Goal: Information Seeking & Learning: Check status

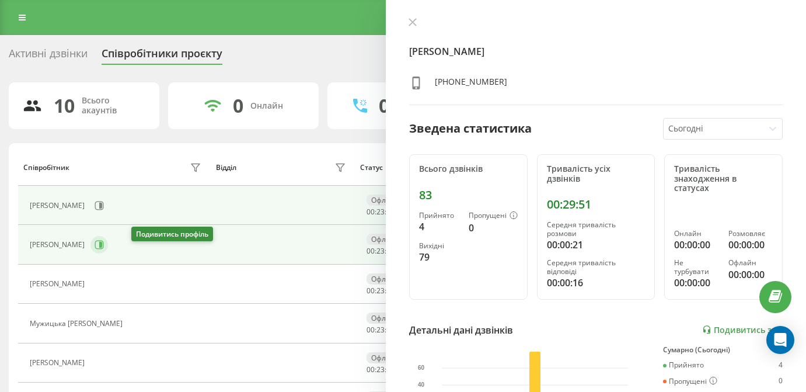
click at [104, 249] on icon at bounding box center [99, 245] width 9 height 9
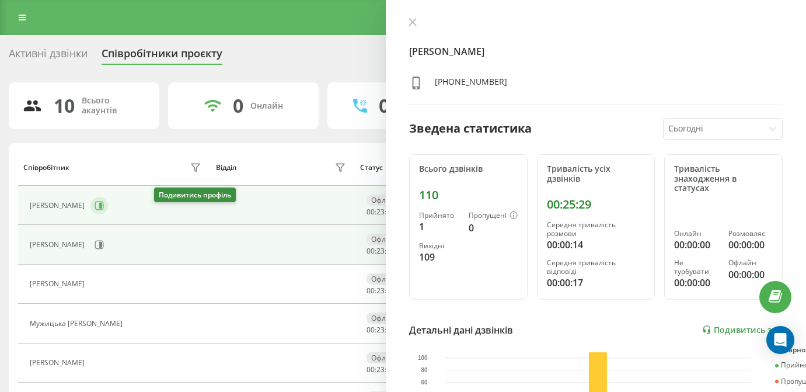
click at [108, 214] on button at bounding box center [99, 206] width 18 height 18
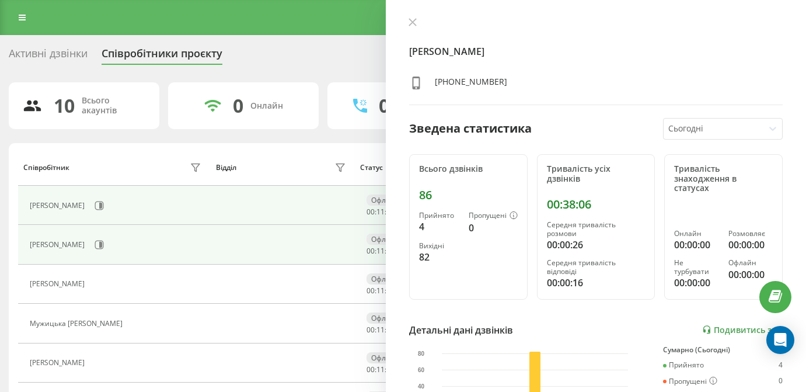
click at [145, 243] on td "[PERSON_NAME]" at bounding box center [114, 244] width 193 height 39
click at [104, 249] on icon at bounding box center [99, 244] width 9 height 9
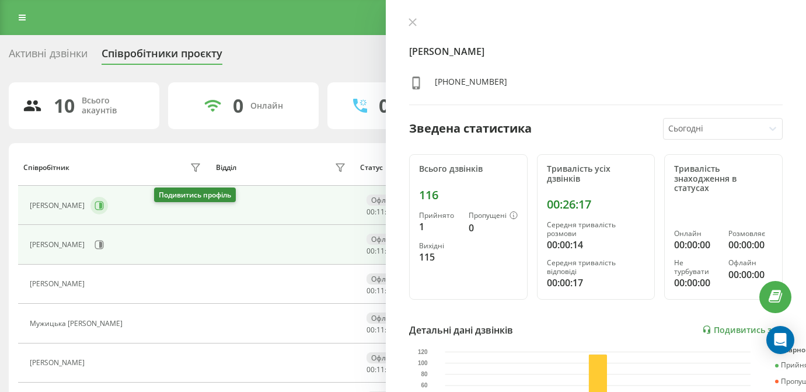
click at [104, 210] on icon at bounding box center [99, 205] width 9 height 9
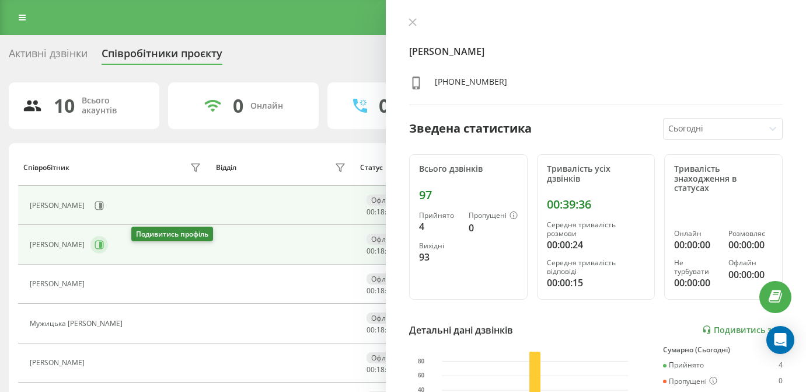
click at [108, 253] on button at bounding box center [99, 245] width 18 height 18
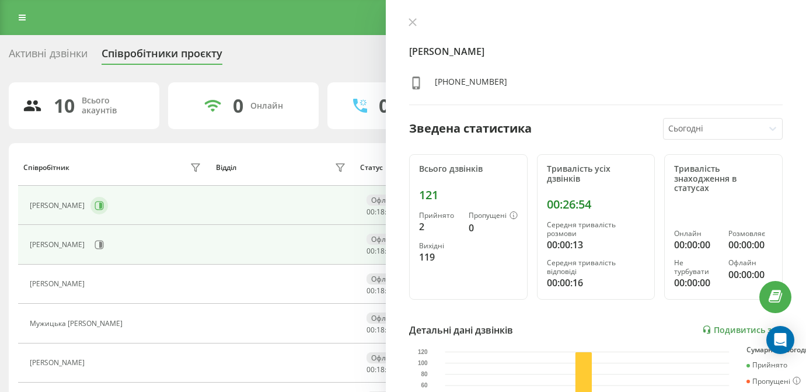
click at [108, 214] on button at bounding box center [99, 206] width 18 height 18
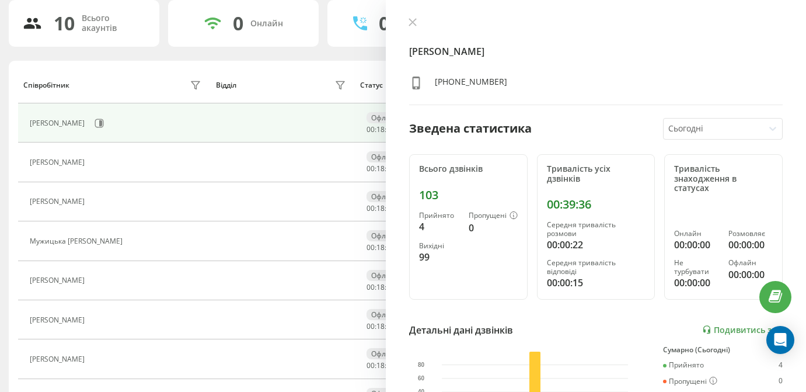
scroll to position [83, 0]
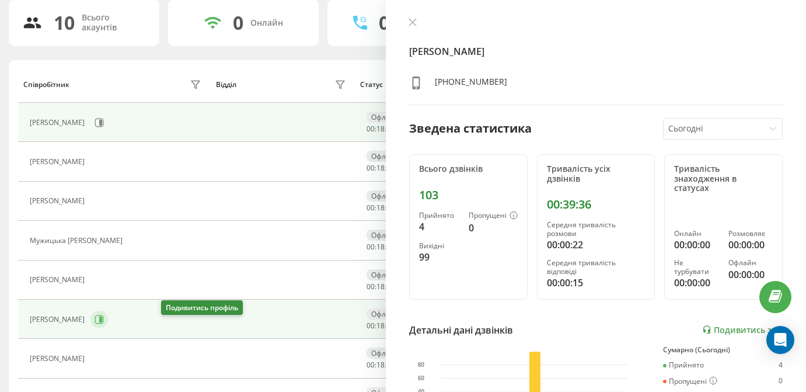
click at [104, 324] on icon at bounding box center [99, 319] width 9 height 9
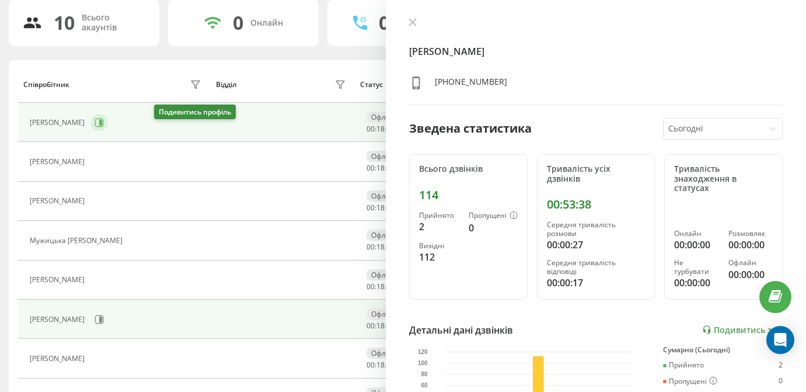
click at [104, 127] on icon at bounding box center [99, 122] width 9 height 9
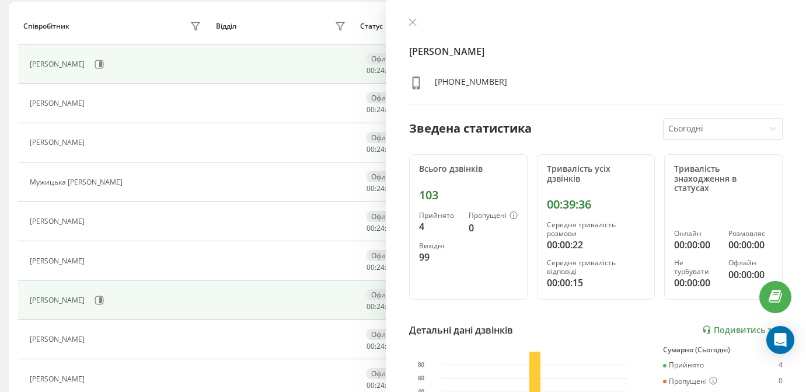
scroll to position [143, 0]
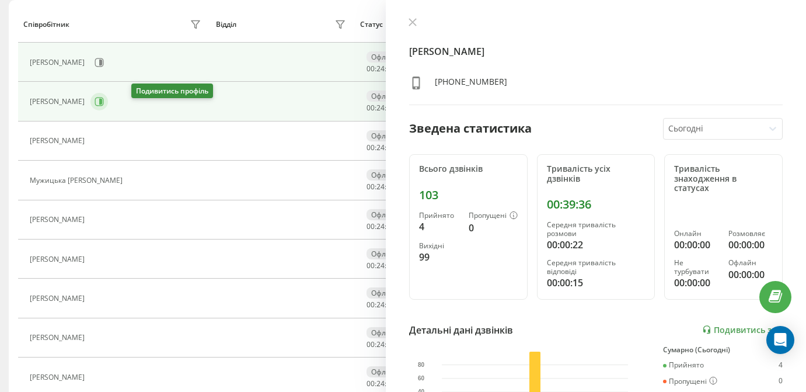
click at [108, 106] on button at bounding box center [99, 102] width 18 height 18
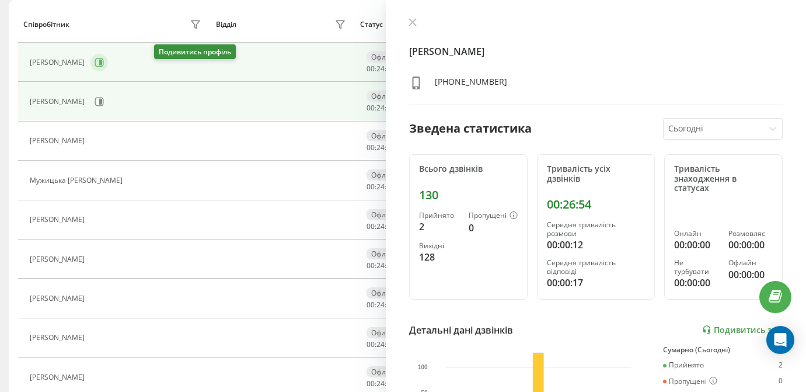
click at [108, 71] on button at bounding box center [99, 63] width 18 height 18
click at [108, 110] on button at bounding box center [99, 102] width 18 height 18
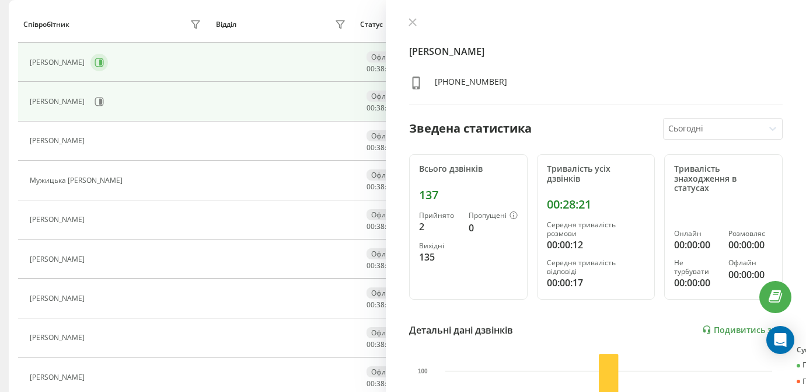
click at [108, 71] on button at bounding box center [99, 63] width 18 height 18
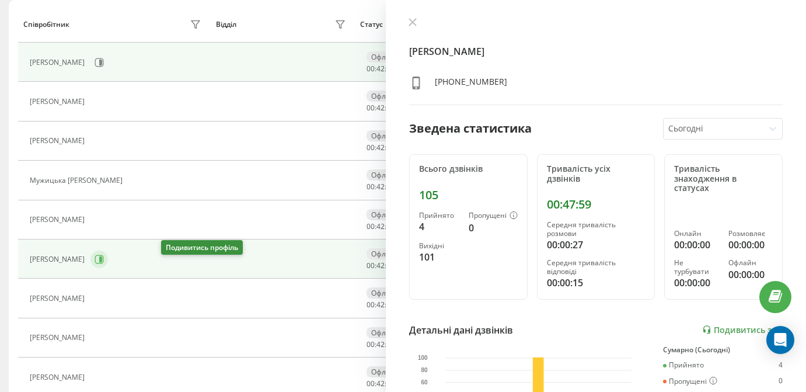
click at [104, 263] on icon at bounding box center [99, 259] width 9 height 9
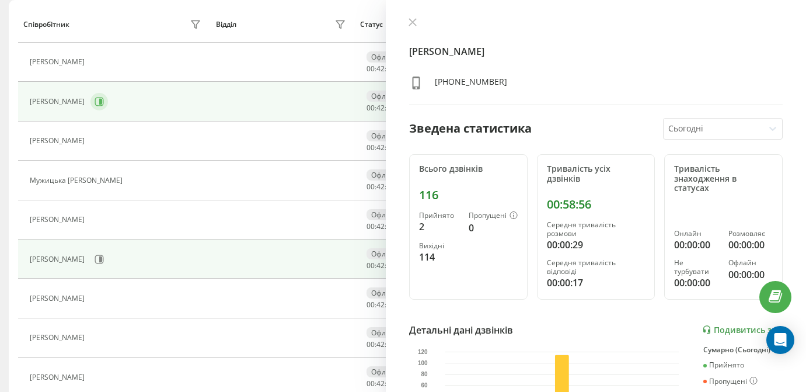
click at [104, 106] on icon at bounding box center [99, 101] width 9 height 9
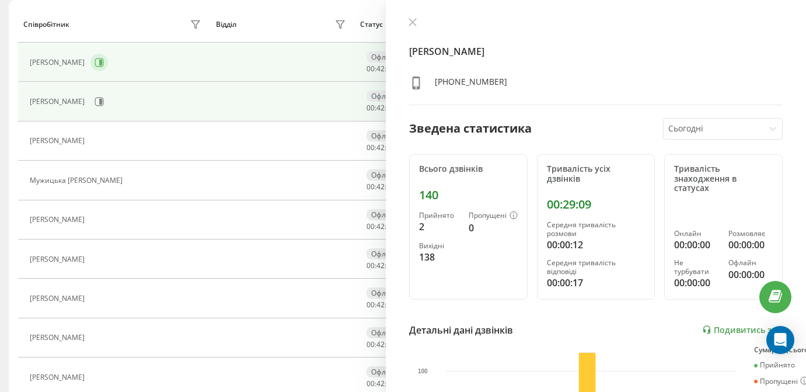
click at [104, 67] on icon at bounding box center [99, 62] width 9 height 9
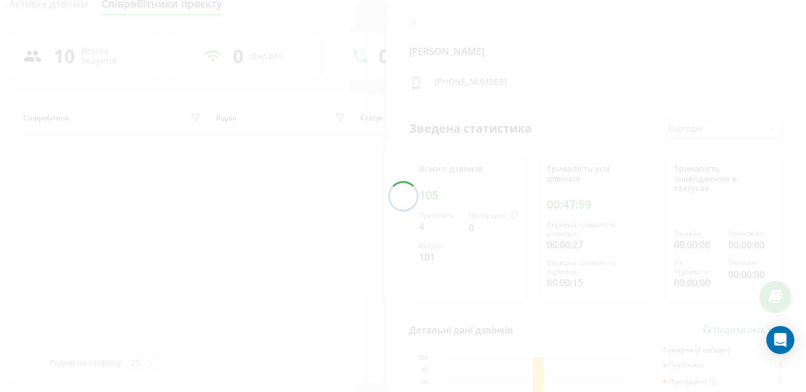
scroll to position [60, 0]
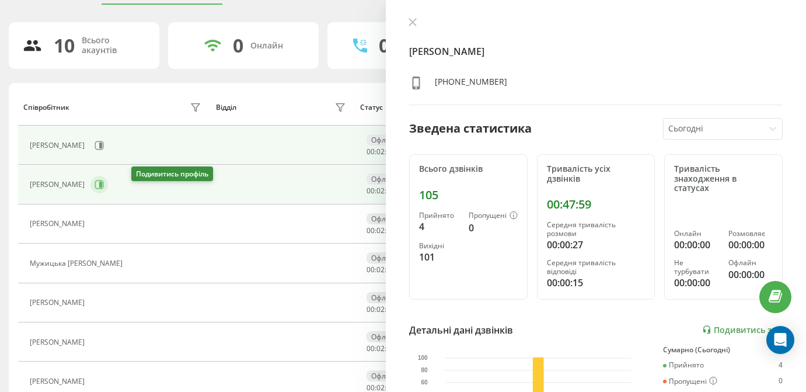
click at [108, 193] on button at bounding box center [99, 185] width 18 height 18
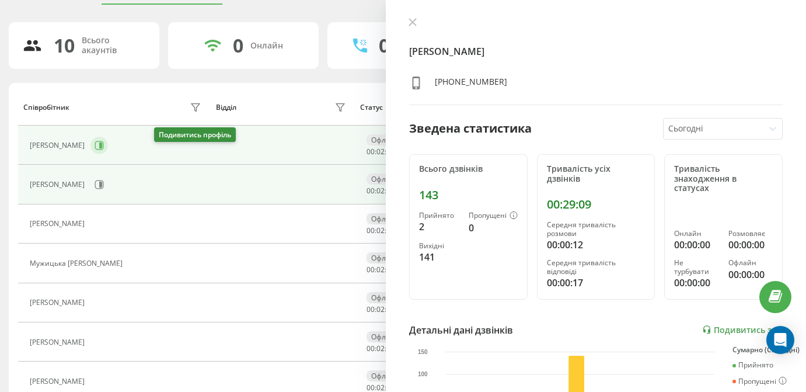
click at [104, 149] on icon at bounding box center [99, 145] width 9 height 9
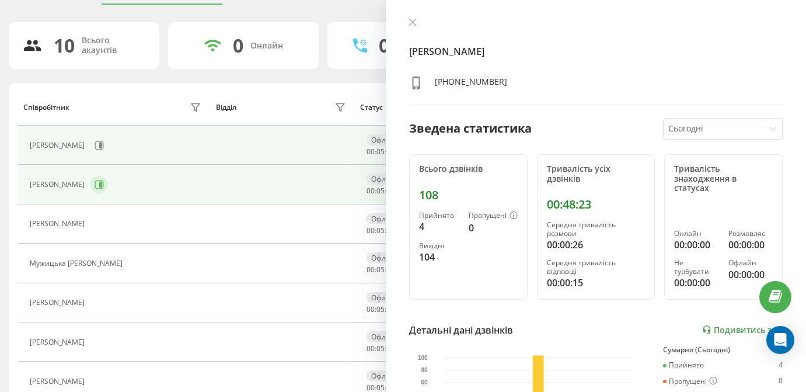
click at [104, 182] on icon at bounding box center [99, 184] width 9 height 9
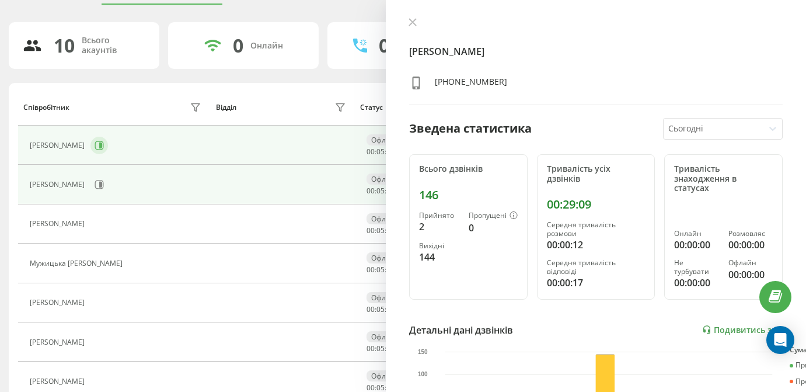
click at [108, 148] on button at bounding box center [99, 146] width 18 height 18
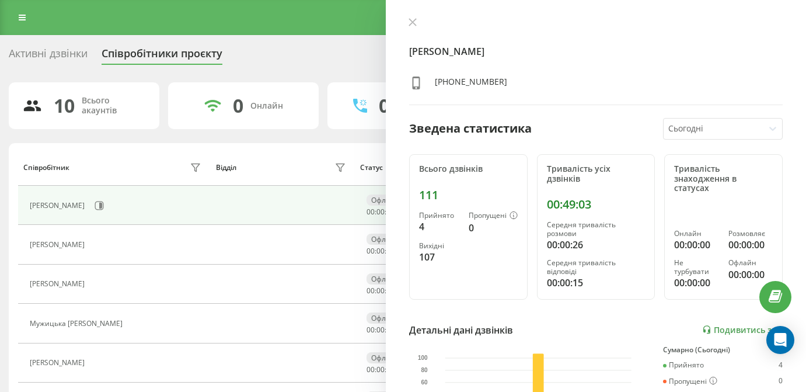
click at [13, 14] on div "Реферальна програма Налаштування профілю Вихід" at bounding box center [403, 17] width 806 height 35
click at [20, 19] on icon at bounding box center [22, 17] width 7 height 8
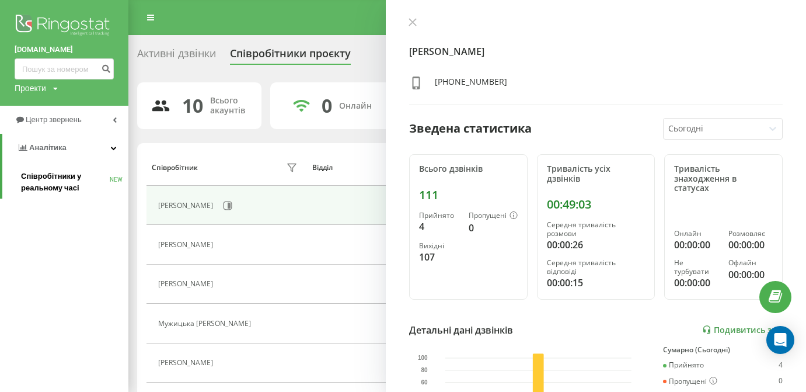
click at [61, 191] on link "Співробітники у реальному часі NEW" at bounding box center [74, 182] width 107 height 33
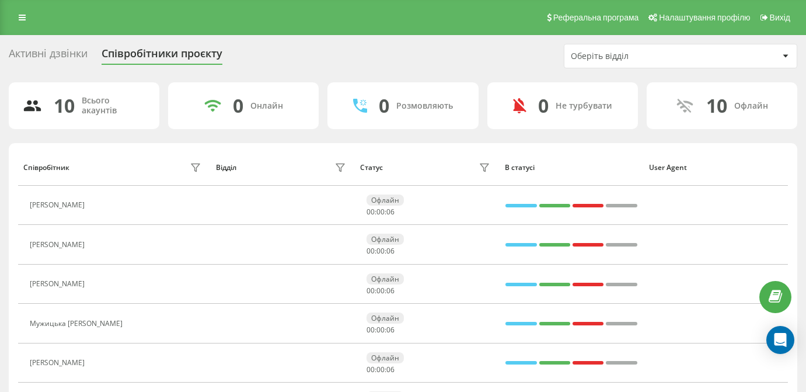
click at [25, 33] on div "Реферальна програма Налаштування профілю Вихід" at bounding box center [403, 17] width 806 height 35
click at [25, 26] on link at bounding box center [22, 17] width 21 height 16
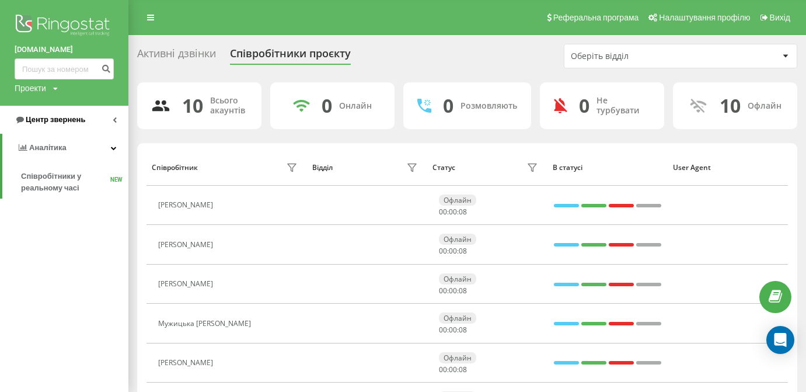
click at [61, 115] on span "Центр звернень" at bounding box center [56, 119] width 60 height 9
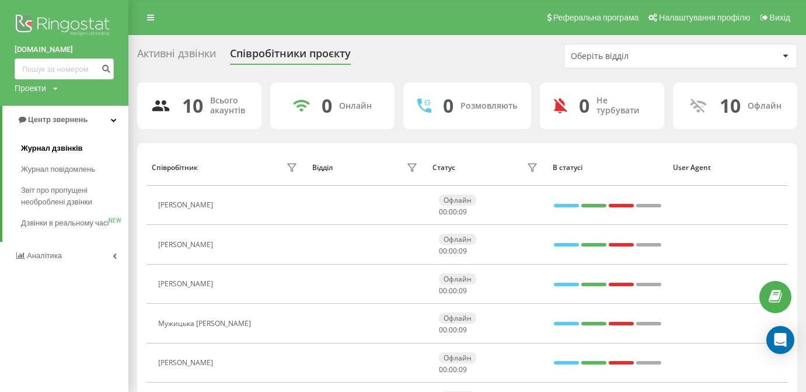
click at [57, 142] on span "Журнал дзвінків" at bounding box center [52, 148] width 62 height 12
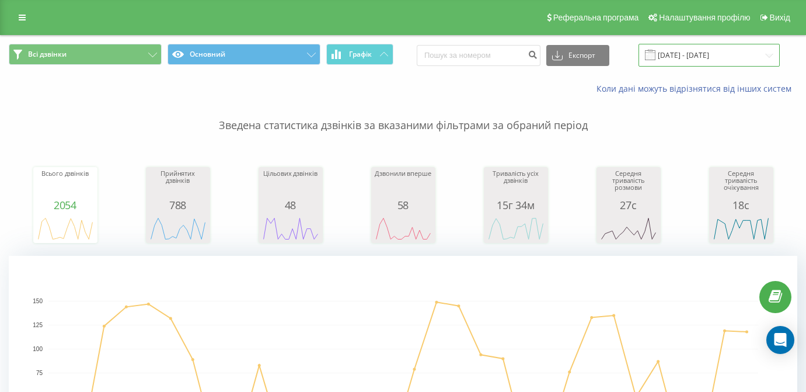
click at [687, 62] on input "23.08.2025 - 23.09.2025" at bounding box center [709, 55] width 141 height 23
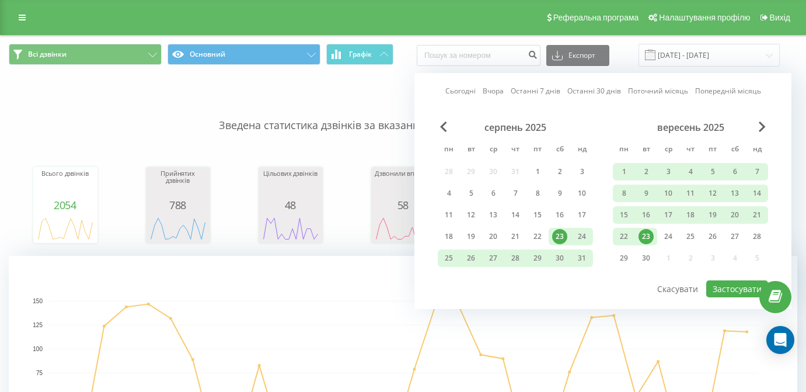
click at [645, 239] on div "23" at bounding box center [646, 236] width 15 height 15
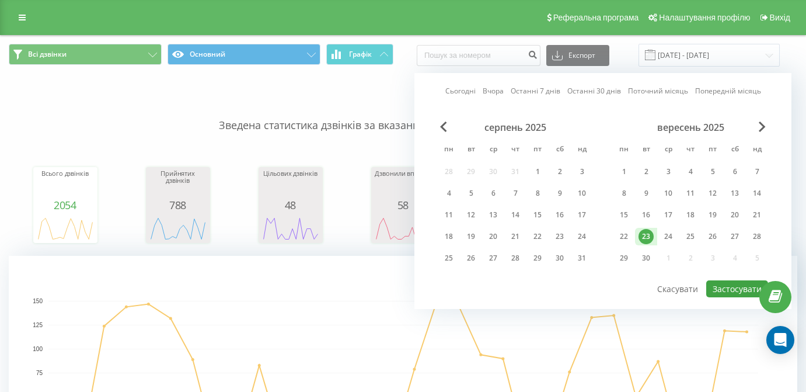
click at [731, 297] on button "Застосувати" at bounding box center [737, 288] width 62 height 17
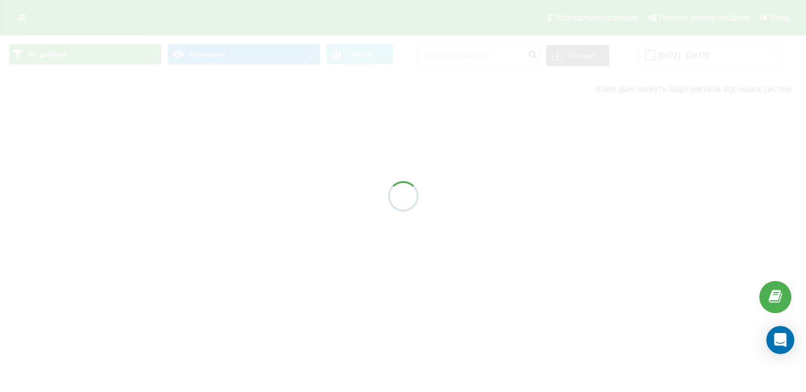
type input "23.09.2025 - 23.09.2025"
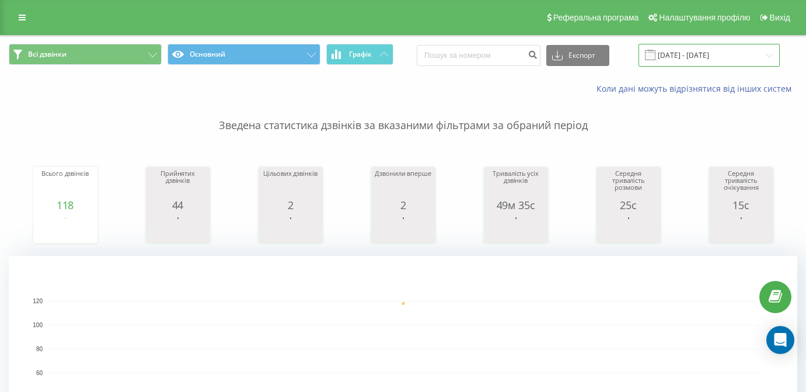
click at [686, 58] on input "23.09.2025 - 23.09.2025" at bounding box center [709, 55] width 141 height 23
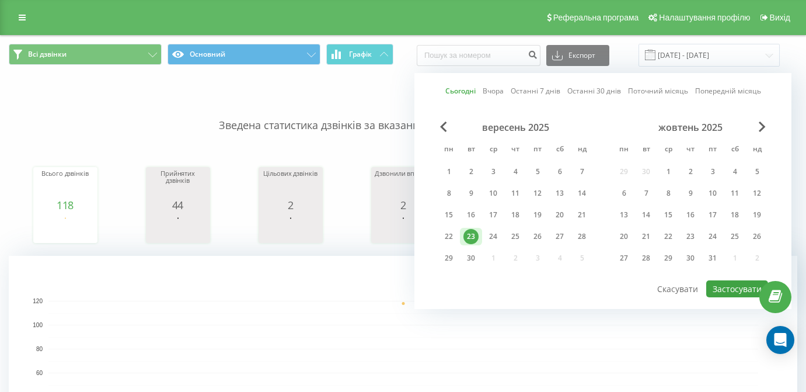
click at [733, 297] on button "Застосувати" at bounding box center [737, 288] width 62 height 17
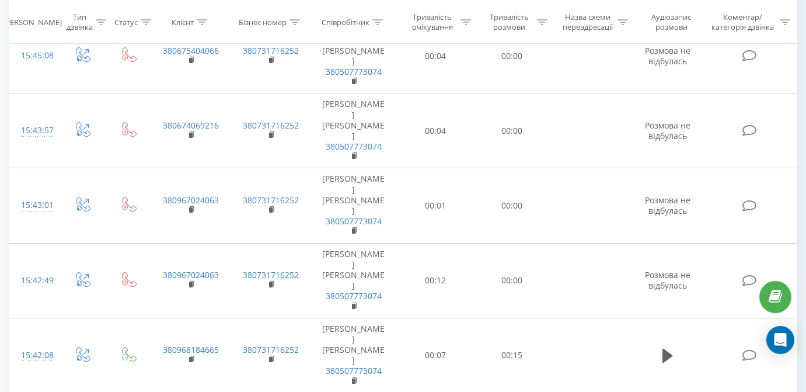
scroll to position [1824, 0]
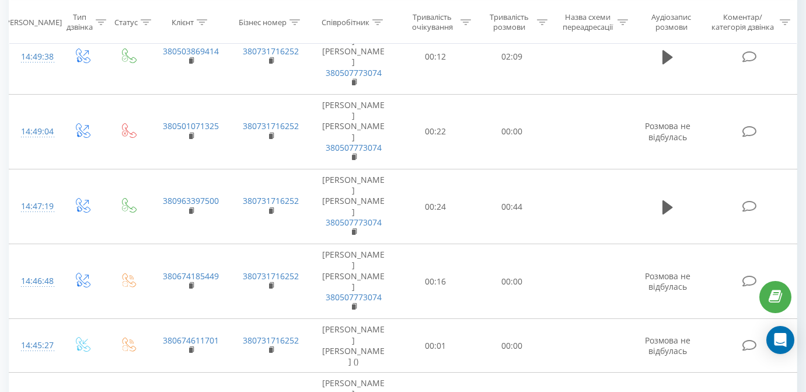
scroll to position [3394, 0]
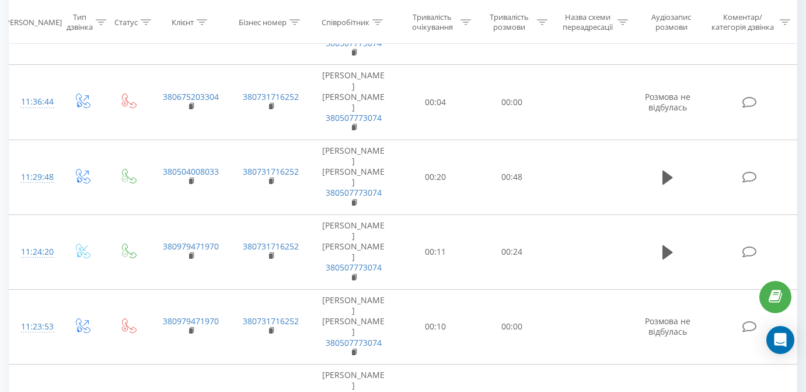
scroll to position [6523, 0]
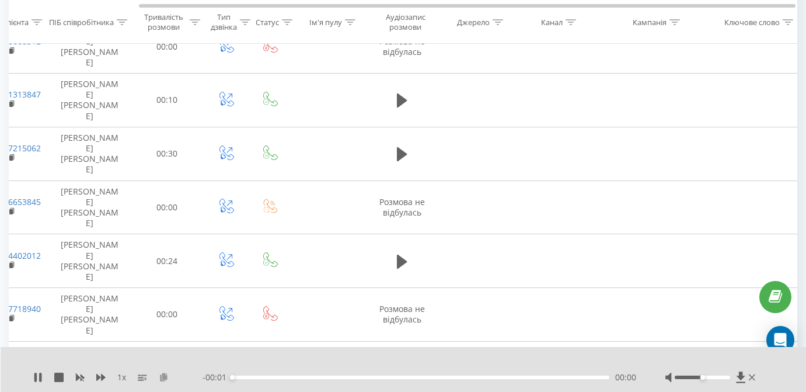
click at [159, 375] on icon at bounding box center [164, 376] width 10 height 8
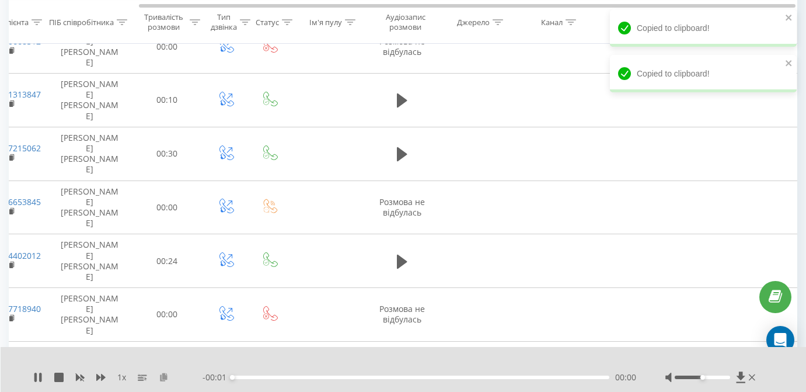
click at [159, 375] on icon at bounding box center [164, 376] width 10 height 8
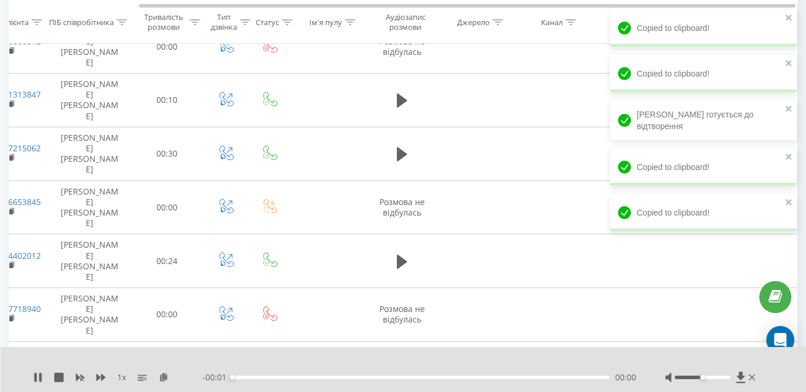
click at [39, 372] on div "1 x" at bounding box center [117, 377] width 169 height 12
click at [37, 379] on icon at bounding box center [37, 376] width 9 height 9
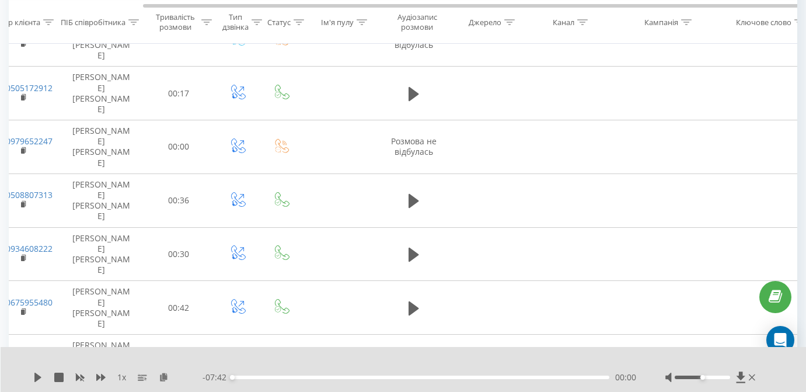
scroll to position [2937, 0]
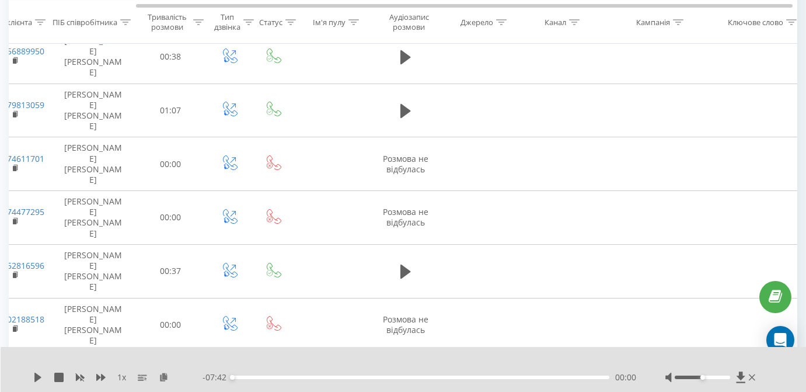
click at [37, 377] on icon at bounding box center [35, 376] width 2 height 9
click at [160, 380] on icon at bounding box center [164, 376] width 10 height 8
